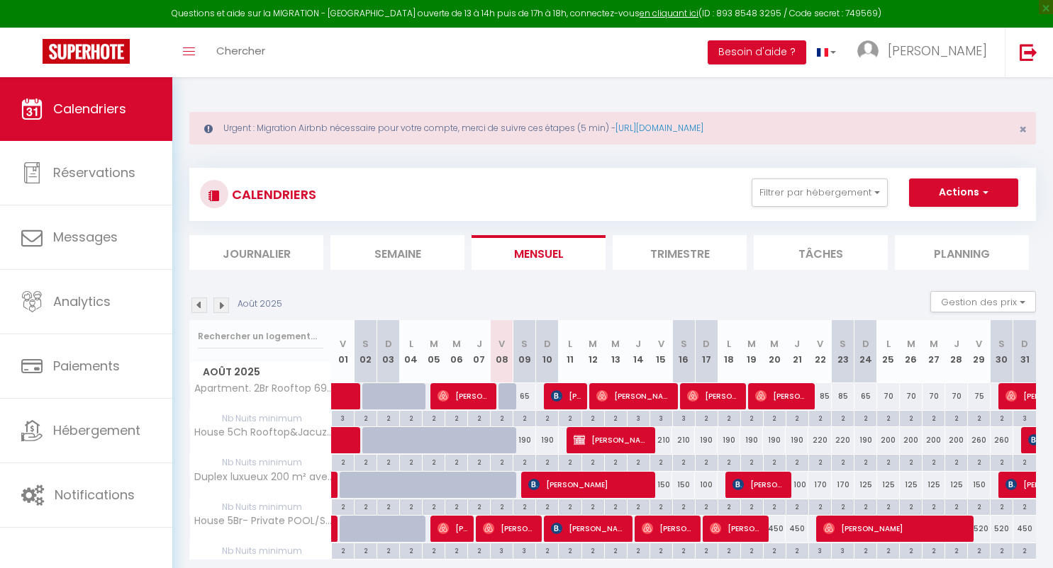
select select
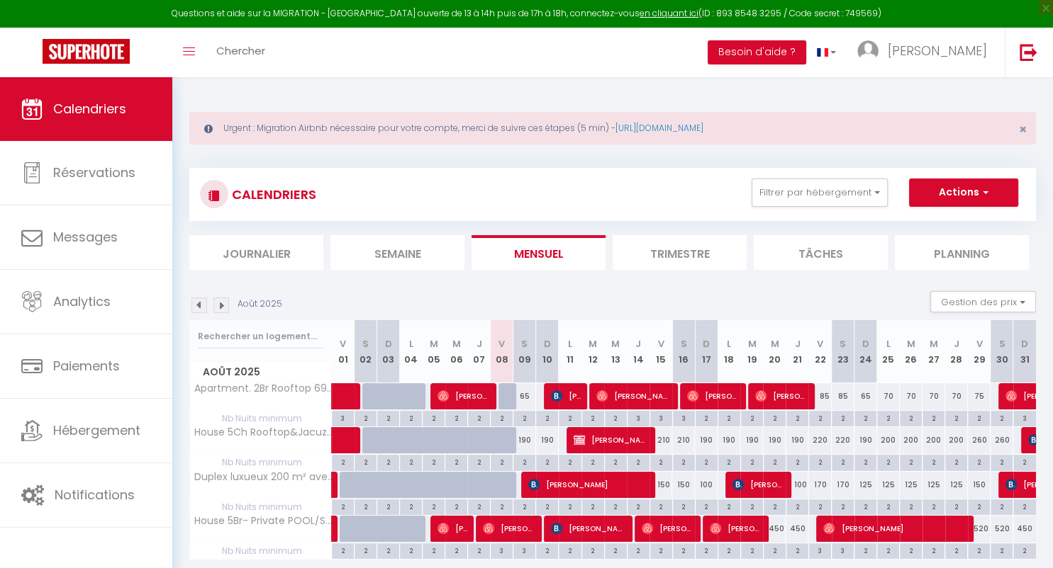
click at [570, 393] on span "[PERSON_NAME] [PERSON_NAME] Yantén" at bounding box center [566, 396] width 30 height 27
select select "OK"
select select "KO"
select select "0"
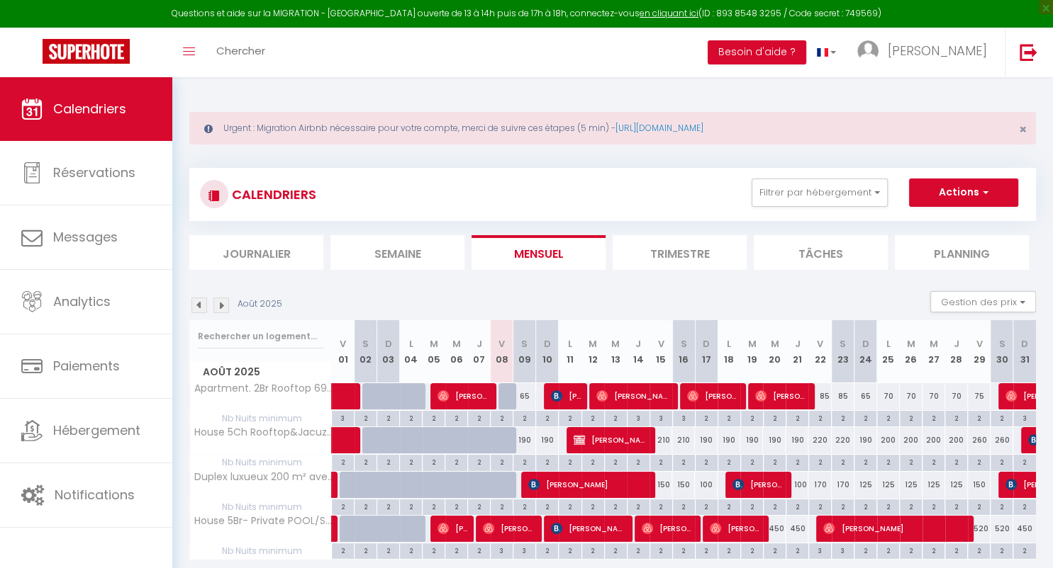
select select "1"
select select
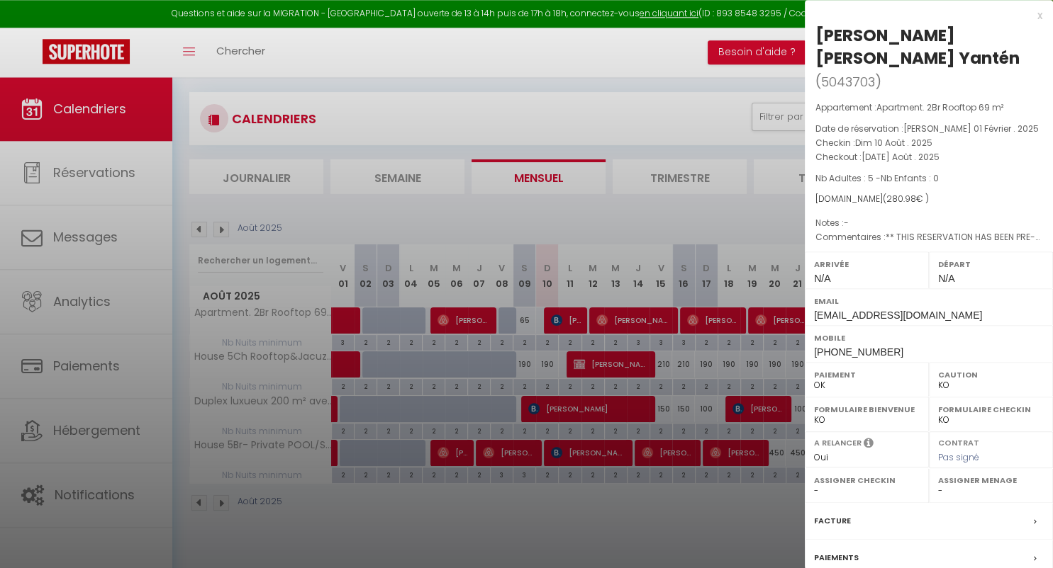
scroll to position [77, 0]
click at [1041, 16] on div "x" at bounding box center [923, 15] width 237 height 17
click at [1041, 16] on div at bounding box center [526, 284] width 1053 height 568
